Goal: Task Accomplishment & Management: Manage account settings

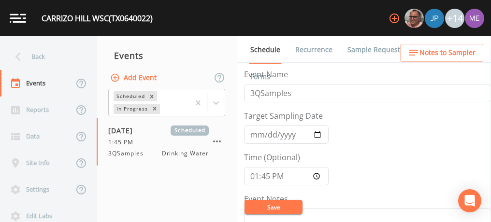
scroll to position [264, 0]
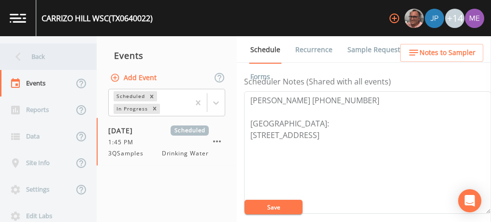
click at [37, 56] on div "Back" at bounding box center [43, 57] width 87 height 27
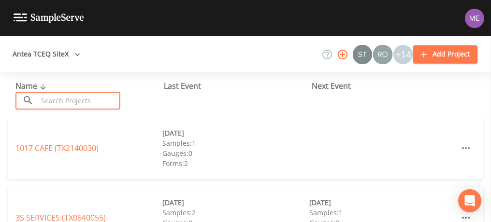
click at [58, 97] on input "text" at bounding box center [79, 101] width 83 height 18
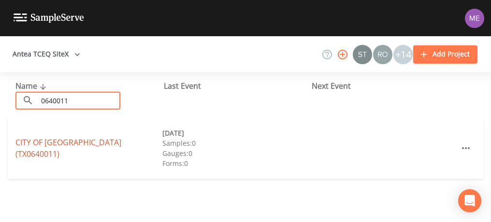
type input "0640011"
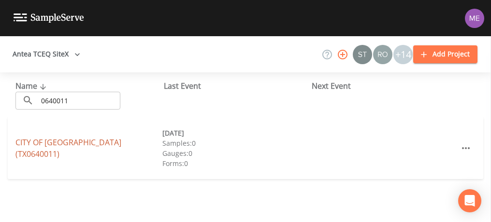
click at [64, 145] on link "CITY OF [GEOGRAPHIC_DATA] (TX0640011)" at bounding box center [68, 148] width 106 height 22
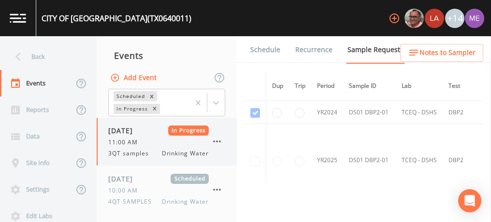
scroll to position [6, 0]
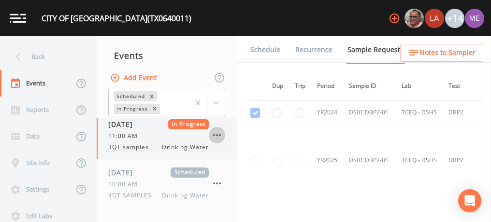
click at [220, 133] on icon "button" at bounding box center [217, 136] width 12 height 12
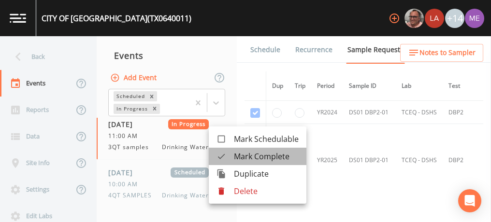
click at [238, 154] on span "Mark Complete" at bounding box center [266, 157] width 65 height 12
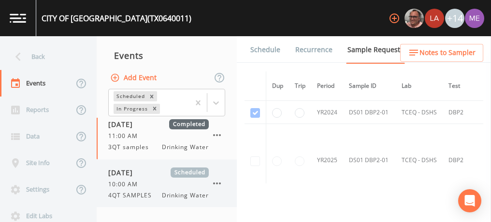
click at [155, 185] on div "10:00 AM" at bounding box center [158, 184] width 101 height 9
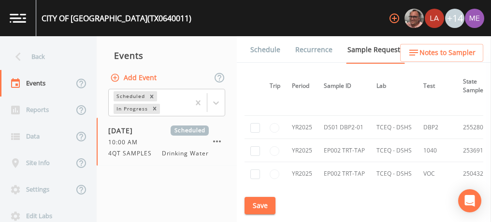
scroll to position [41, 0]
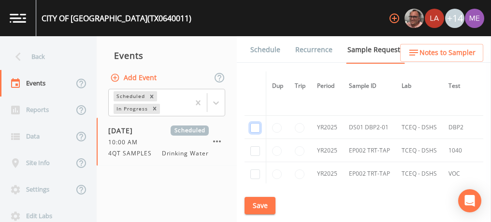
click at [255, 129] on input "checkbox" at bounding box center [256, 128] width 10 height 10
checkbox input "true"
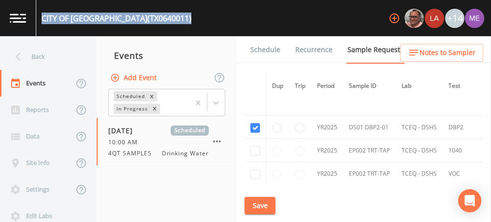
drag, startPoint x: 43, startPoint y: 18, endPoint x: 160, endPoint y: 22, distance: 117.1
click at [160, 22] on div "CITY OF [GEOGRAPHIC_DATA] (TX0640011) +14" at bounding box center [245, 18] width 491 height 36
copy div "CITY OF [GEOGRAPHIC_DATA] (TX0640011)"
click at [267, 202] on button "Save" at bounding box center [260, 206] width 31 height 18
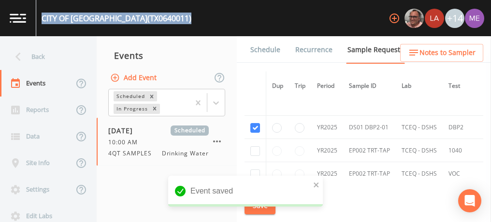
click at [268, 47] on link "Schedule" at bounding box center [265, 49] width 33 height 27
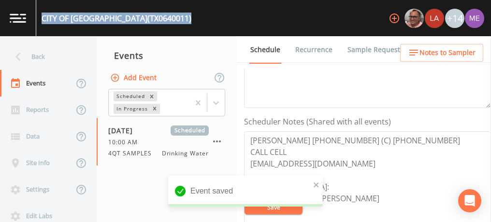
scroll to position [226, 0]
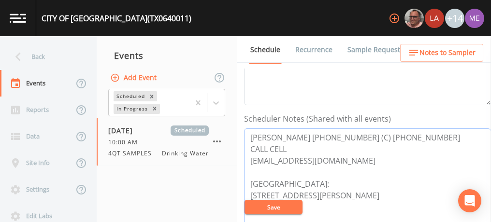
drag, startPoint x: 251, startPoint y: 134, endPoint x: 420, endPoint y: 135, distance: 169.3
click at [420, 135] on textarea "[PERSON_NAME] [PHONE_NUMBER] (C) [PHONE_NUMBER] CALL CELL [EMAIL_ADDRESS][DOMAI…" at bounding box center [367, 190] width 247 height 123
